Goal: Find specific page/section: Find specific page/section

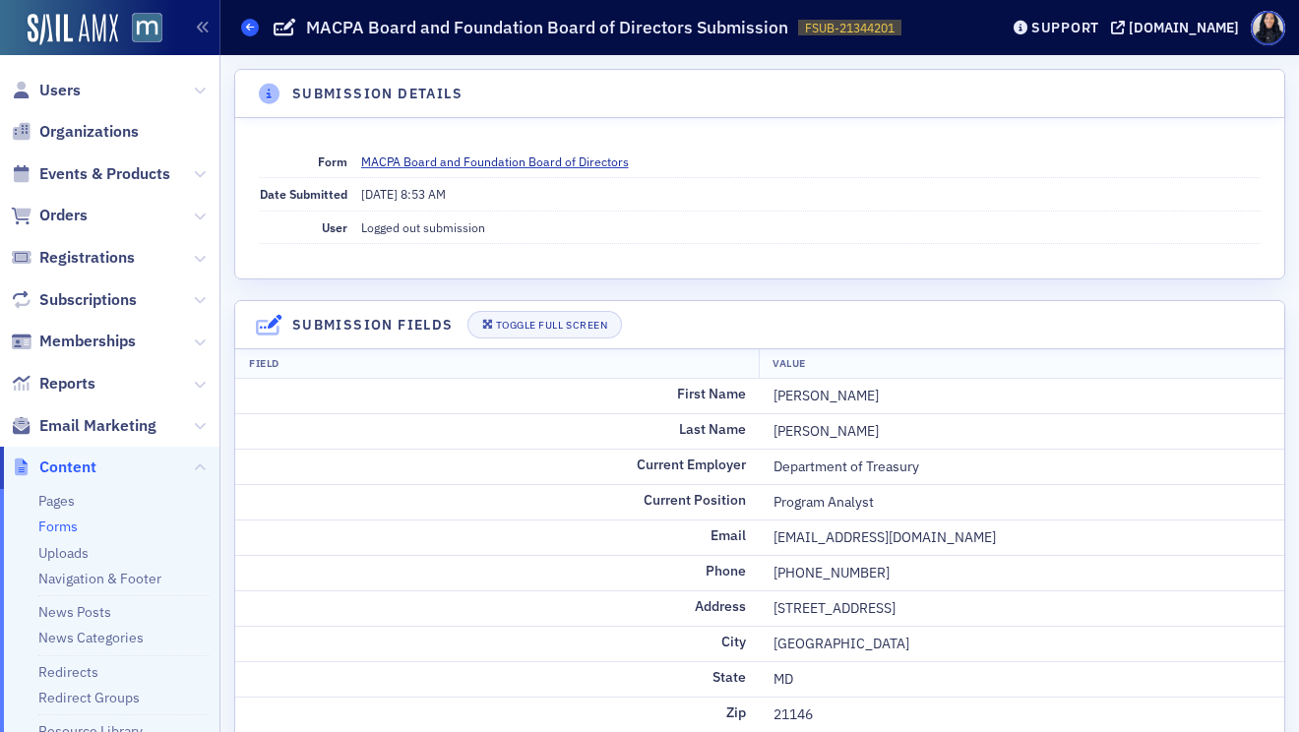
click at [249, 33] on span at bounding box center [250, 28] width 18 height 18
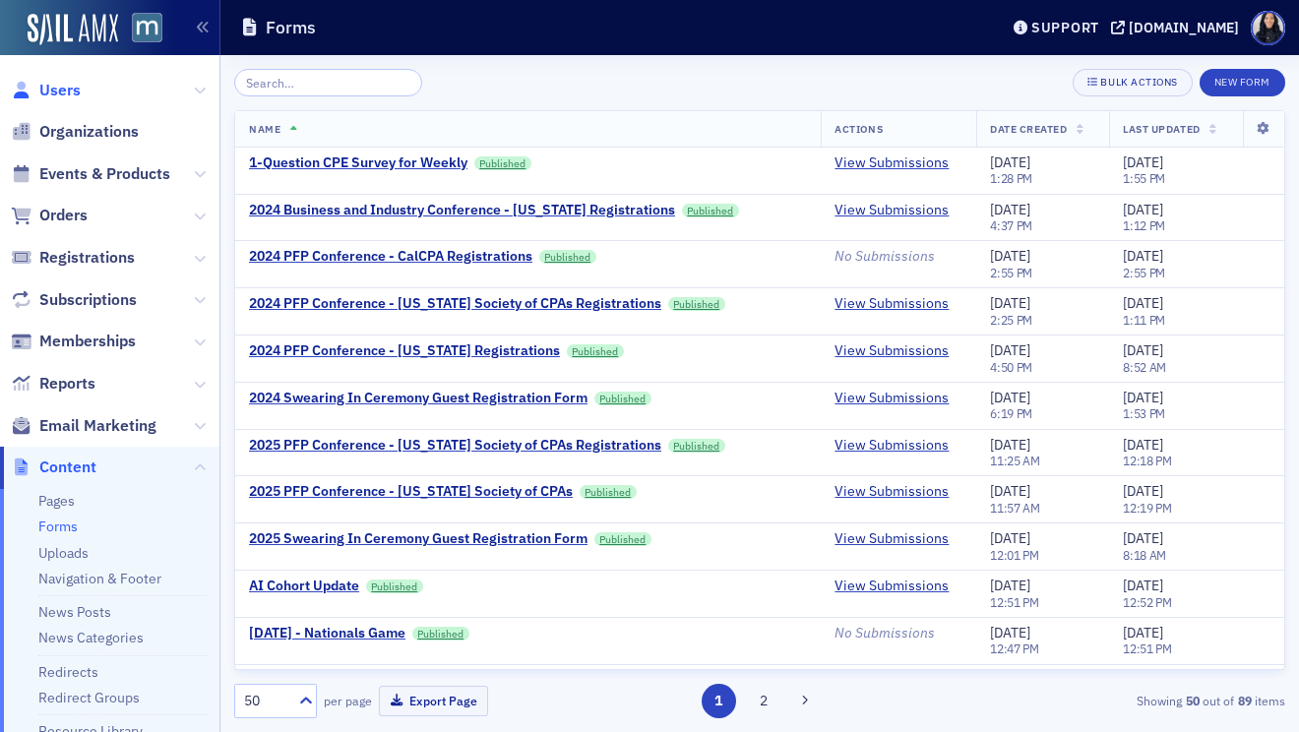
click at [50, 86] on span "Users" at bounding box center [59, 91] width 41 height 22
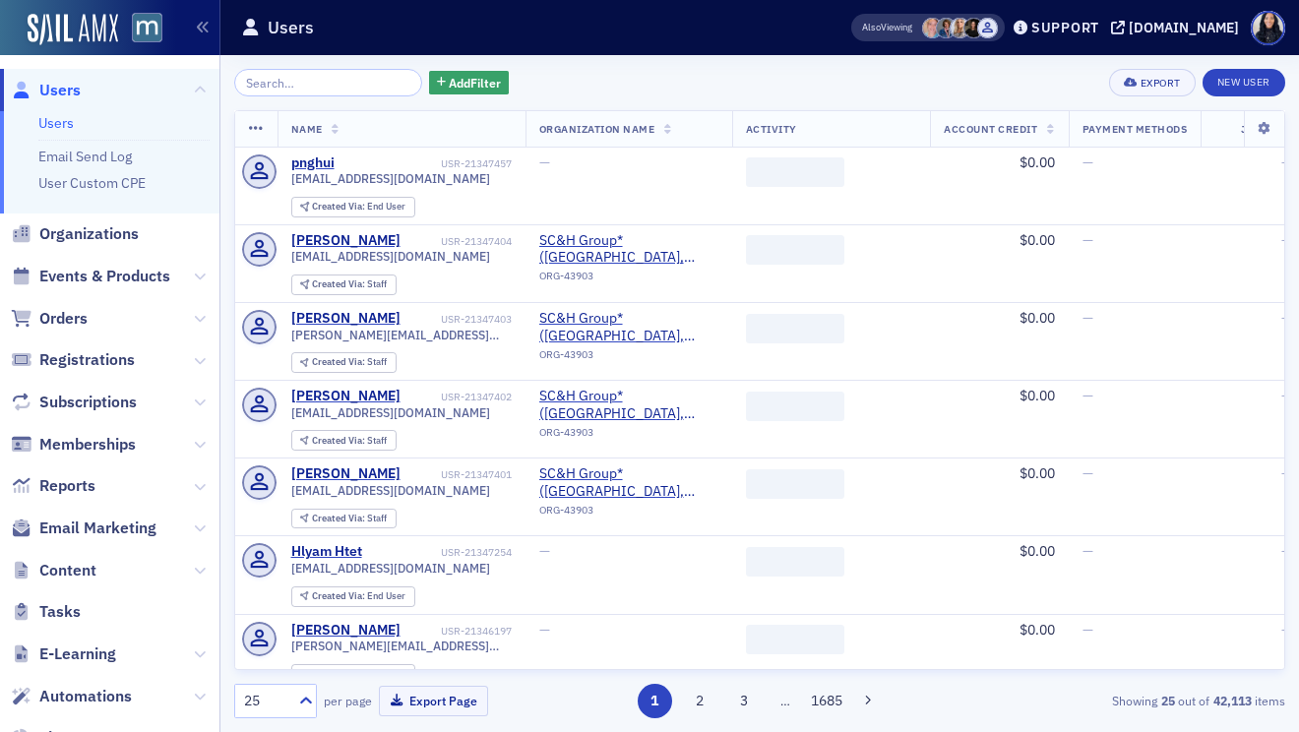
click at [317, 87] on input "search" at bounding box center [328, 83] width 188 height 28
type input "H"
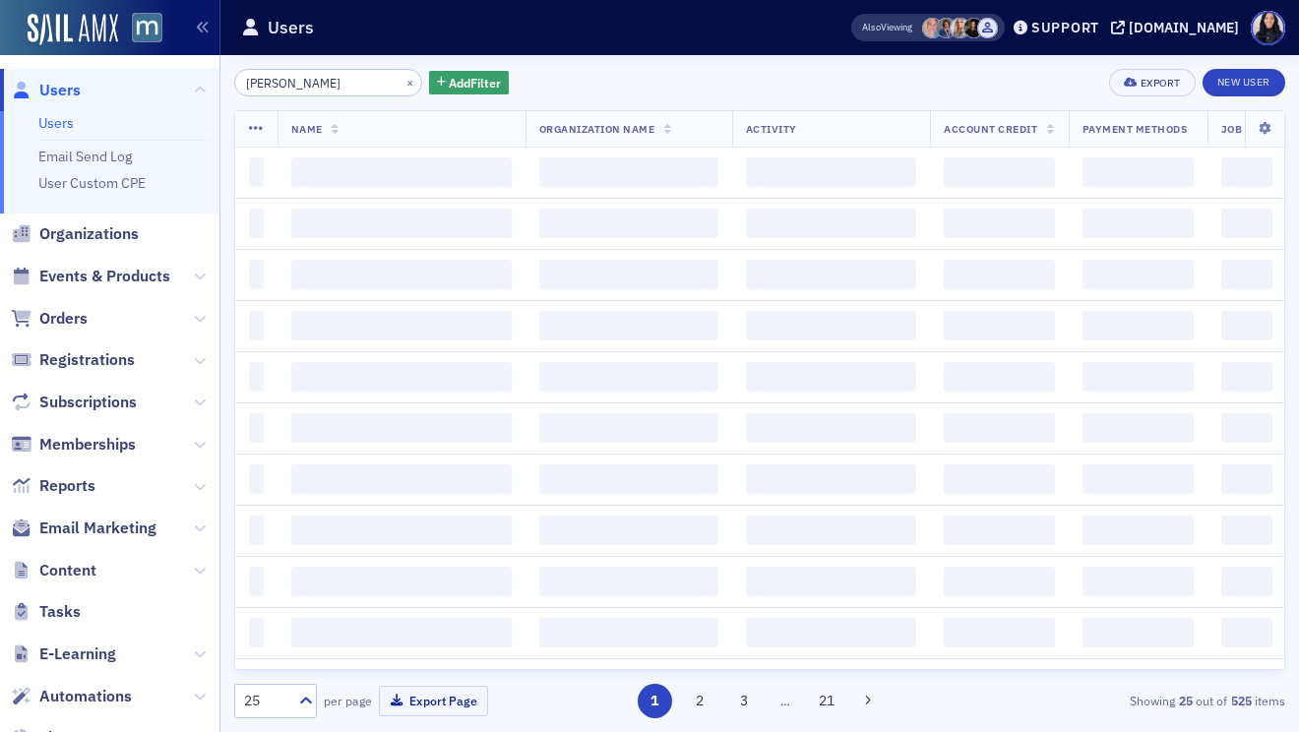
type input "[PERSON_NAME]"
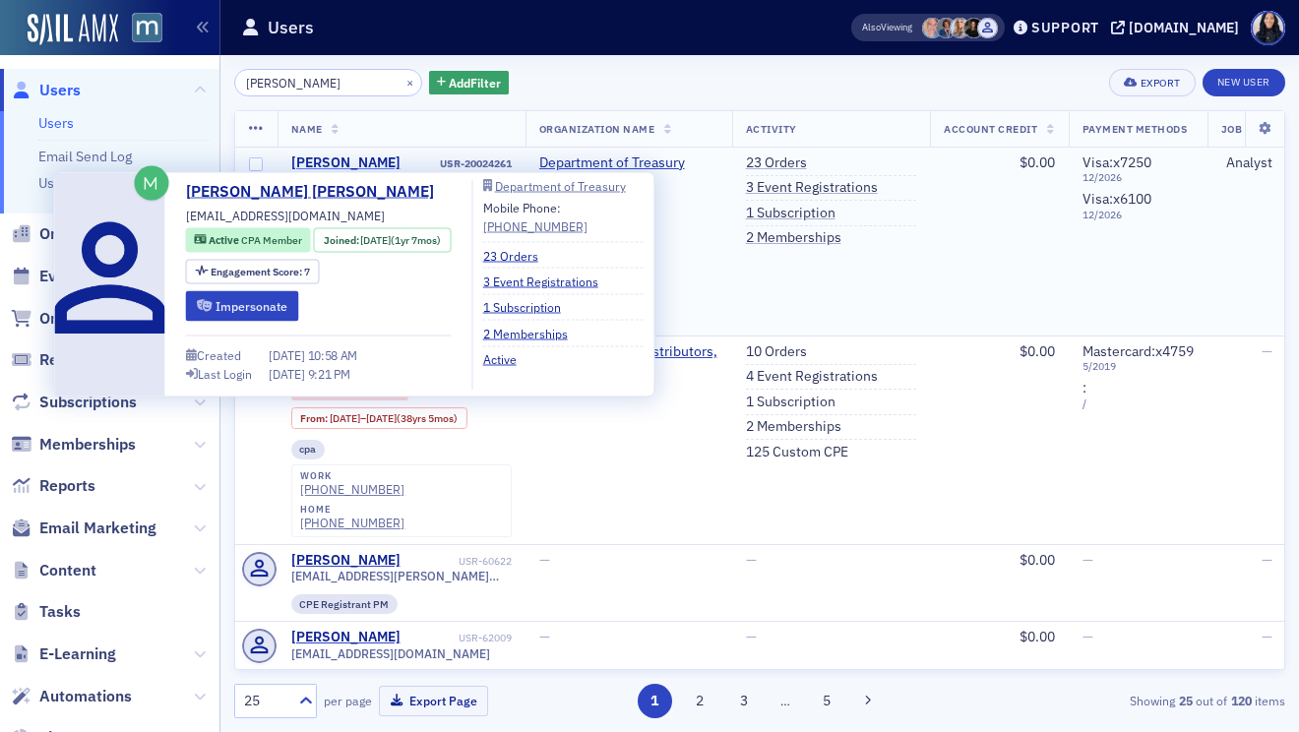
click at [384, 166] on div "[PERSON_NAME] [PERSON_NAME]" at bounding box center [364, 172] width 146 height 34
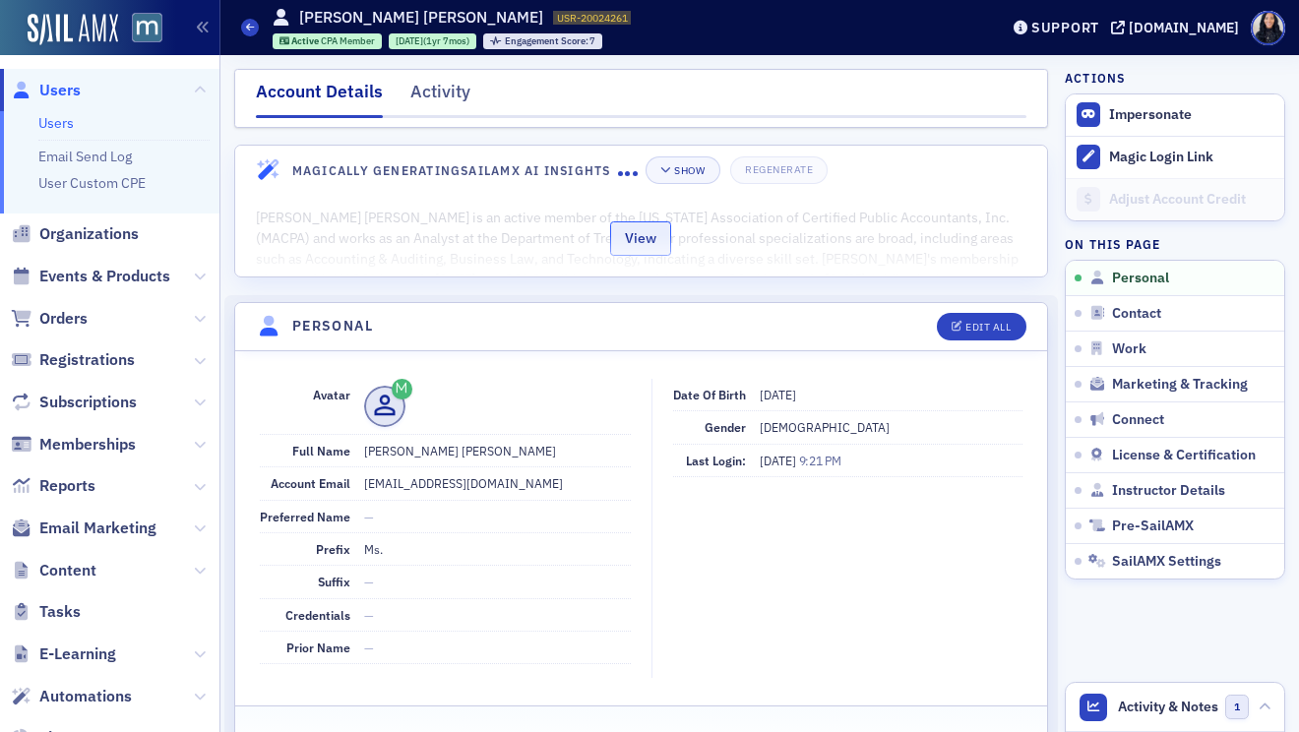
click at [654, 241] on button "View" at bounding box center [640, 238] width 61 height 34
